Goal: Transaction & Acquisition: Purchase product/service

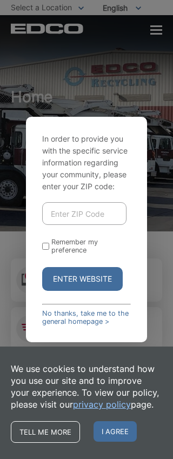
click at [95, 225] on input "Enter ZIP Code" at bounding box center [84, 213] width 84 height 23
type input "91902"
click at [99, 291] on button "Enter Website" at bounding box center [82, 279] width 81 height 24
click at [46, 250] on input "Remember my preference" at bounding box center [45, 246] width 7 height 7
checkbox input "true"
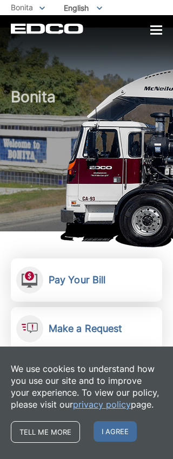
click at [116, 281] on link "Pay Your Bill View, pay, and manage your bill online." at bounding box center [86, 279] width 151 height 43
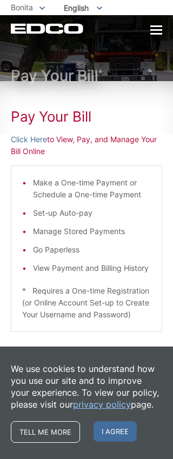
click at [39, 143] on link "Click Here" at bounding box center [29, 140] width 36 height 12
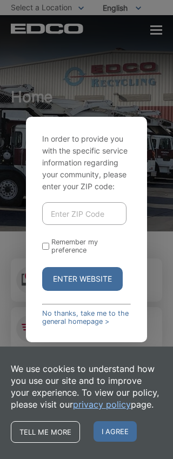
click at [71, 225] on input "Enter ZIP Code" at bounding box center [84, 213] width 84 height 23
type input "91902"
click at [105, 291] on button "Enter Website" at bounding box center [82, 279] width 81 height 24
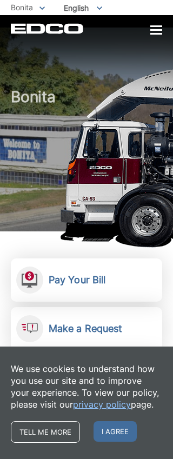
click at [115, 441] on span "I agree" at bounding box center [115, 431] width 43 height 21
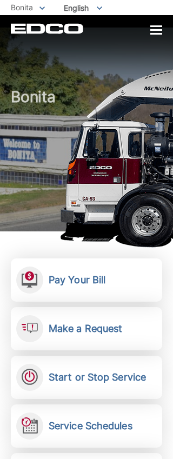
click at [131, 289] on link "Pay Your Bill View, pay, and manage your bill online." at bounding box center [86, 279] width 151 height 43
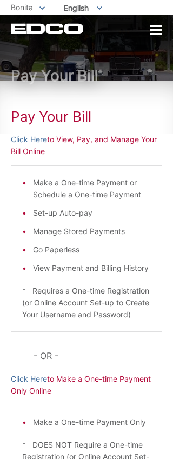
click at [32, 142] on link "Click Here" at bounding box center [29, 140] width 36 height 12
